Goal: Task Accomplishment & Management: Complete application form

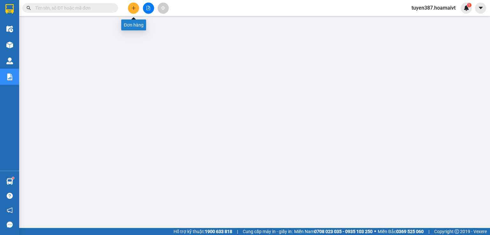
click at [132, 6] on icon "plus" at bounding box center [134, 8] width 4 height 4
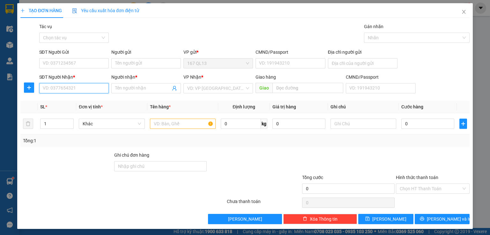
click at [95, 89] on input "SĐT Người Nhận *" at bounding box center [74, 88] width 70 height 10
type input "0979963659"
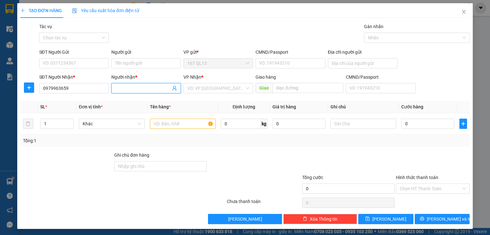
click at [152, 86] on input "Người nhận *" at bounding box center [143, 88] width 56 height 7
click at [94, 64] on input "SĐT Người Gửi" at bounding box center [74, 63] width 70 height 10
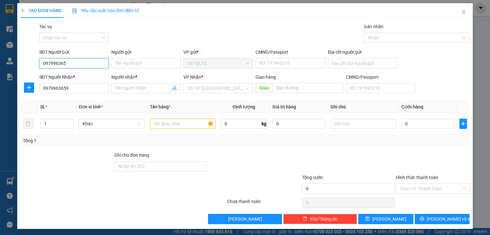
type input "0979963659"
click at [81, 77] on div "0979963659 - trang" at bounding box center [73, 75] width 61 height 7
type input "trang"
type input "060079000151"
type input "0979963659"
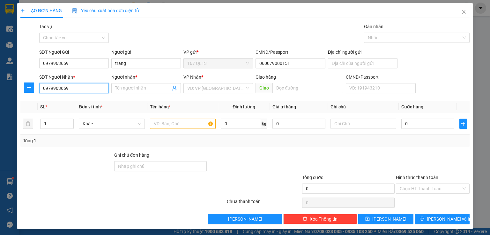
click at [81, 90] on input "0979963659" at bounding box center [74, 88] width 70 height 10
type input "0"
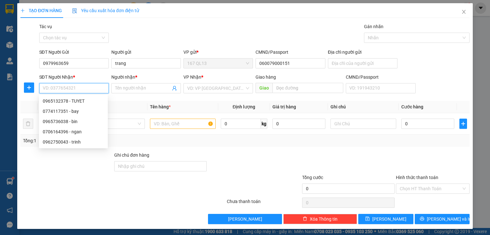
click at [83, 85] on input "SĐT Người Nhận *" at bounding box center [74, 88] width 70 height 10
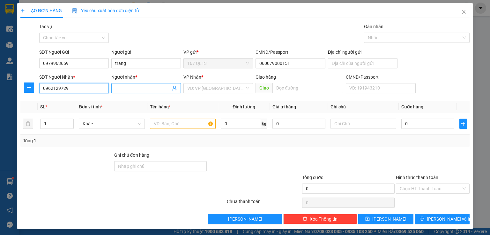
type input "0962129729"
click at [133, 83] on span at bounding box center [146, 88] width 70 height 10
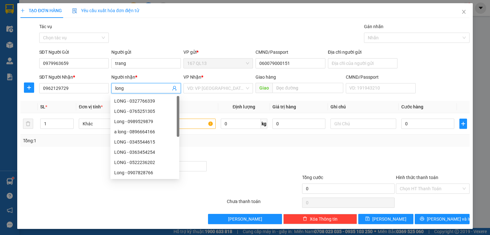
type input "long"
click at [212, 82] on div "VP Nhận *" at bounding box center [219, 78] width 70 height 10
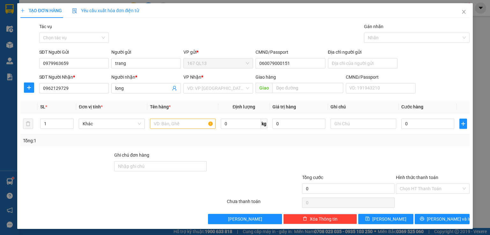
click at [212, 82] on div "VP Nhận *" at bounding box center [219, 78] width 70 height 10
click at [220, 89] on input "search" at bounding box center [215, 88] width 57 height 10
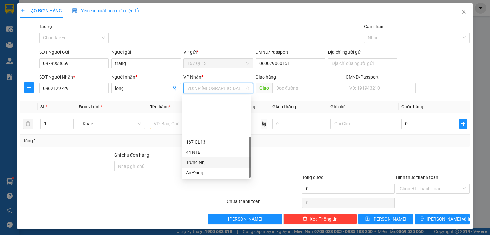
scroll to position [49, 0]
click at [209, 165] on div "HANG NGOAI" at bounding box center [216, 164] width 61 height 7
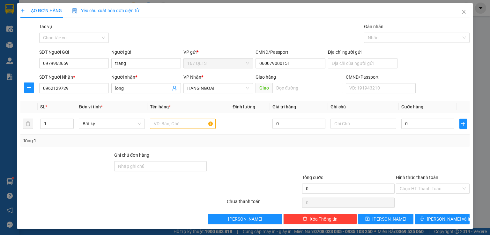
click at [311, 81] on div "Giao hàng" at bounding box center [300, 78] width 88 height 10
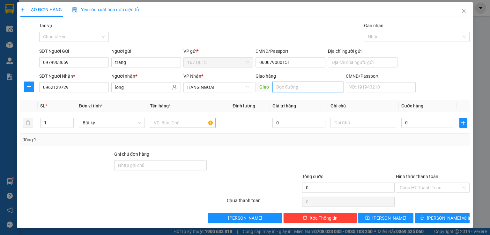
click at [309, 87] on input "text" at bounding box center [308, 87] width 71 height 10
type input "phu my"
click at [191, 125] on input "text" at bounding box center [183, 123] width 66 height 10
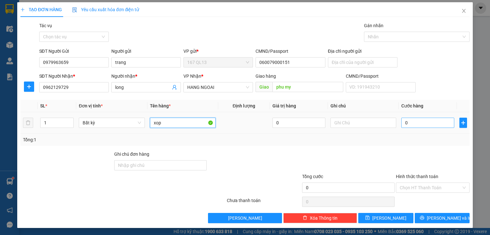
type input "xop"
click at [426, 122] on input "0" at bounding box center [428, 123] width 53 height 10
type input "6"
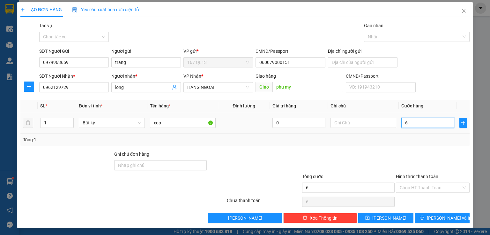
type input "60"
type input "60.000"
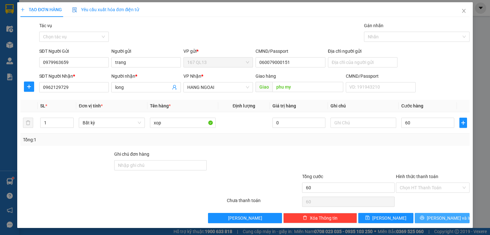
type input "60.000"
click at [421, 216] on button "[PERSON_NAME] và In" at bounding box center [442, 218] width 55 height 10
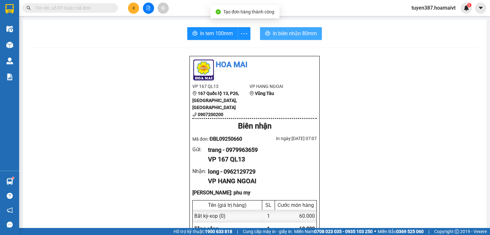
click at [294, 37] on span "In biên nhận 80mm" at bounding box center [295, 33] width 44 height 8
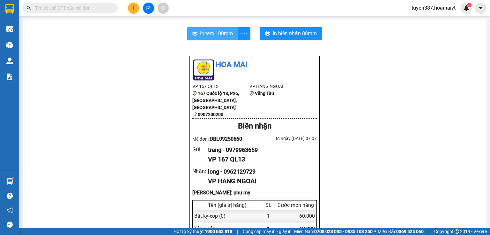
click at [221, 36] on span "In tem 100mm" at bounding box center [216, 33] width 33 height 8
